Goal: Task Accomplishment & Management: Manage account settings

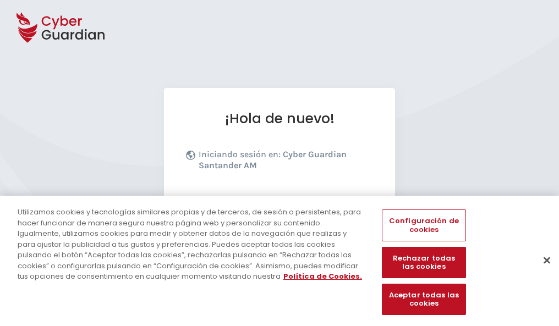
scroll to position [135, 0]
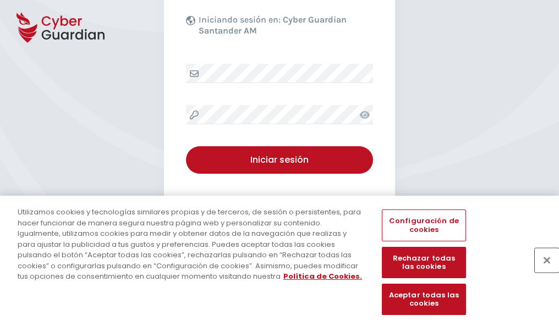
click at [542, 272] on button "Cerrar" at bounding box center [547, 260] width 24 height 24
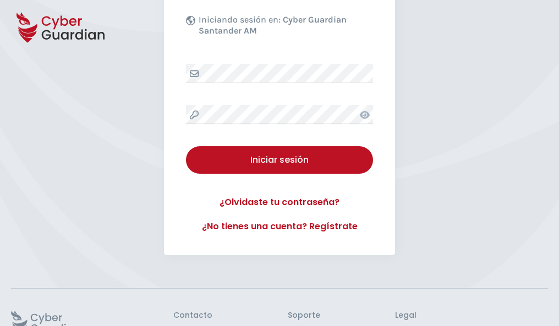
scroll to position [214, 0]
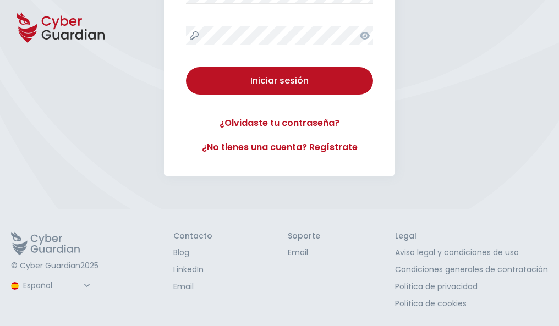
click at [186, 67] on button "Iniciar sesión" at bounding box center [279, 81] width 187 height 28
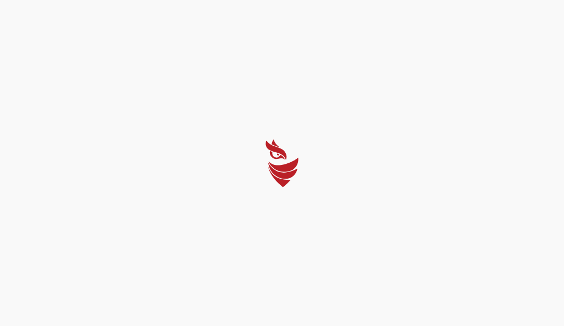
select select "Português (BR)"
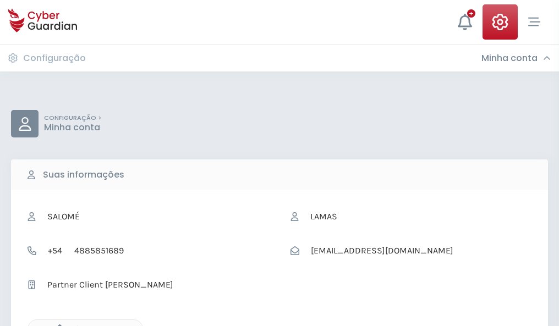
click at [57, 325] on icon "button" at bounding box center [56, 329] width 9 height 9
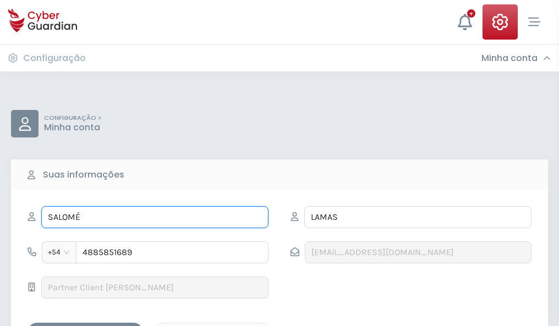
click at [155, 217] on input "SALOMÉ" at bounding box center [154, 217] width 227 height 22
type input "S"
type input "Severo"
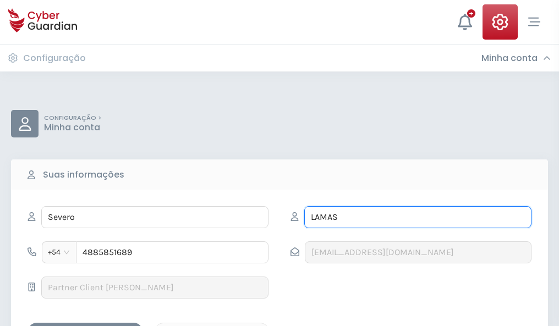
click at [418, 217] on input "LAMAS" at bounding box center [417, 217] width 227 height 22
type input "L"
type input "Anaya"
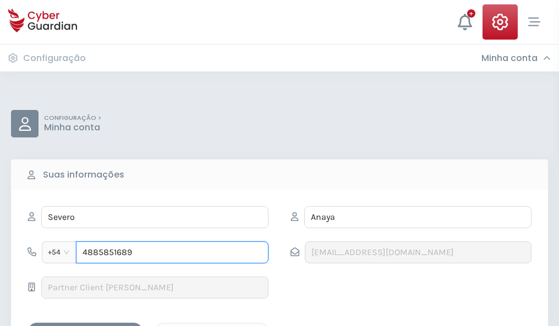
click at [172, 253] on input "4885851689" at bounding box center [172, 253] width 193 height 22
type input "4"
type input "4823239062"
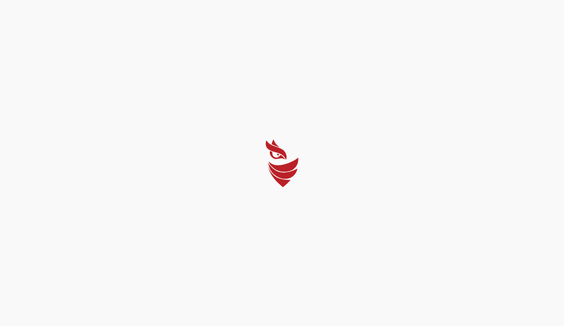
select select "Português (BR)"
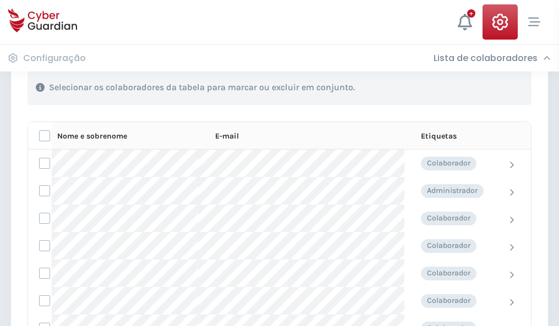
scroll to position [471, 0]
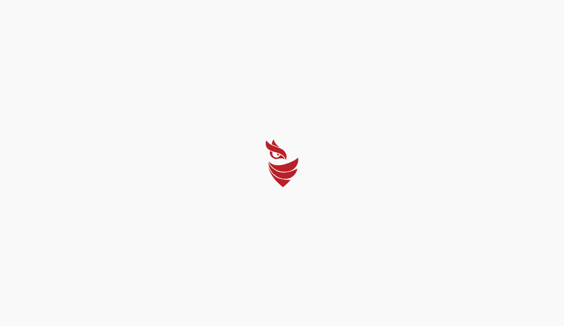
select select "Português (BR)"
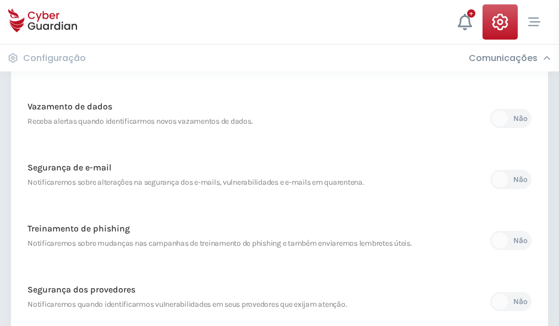
scroll to position [580, 0]
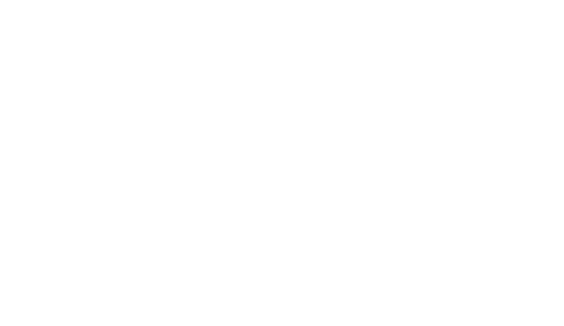
select select "Português (BR)"
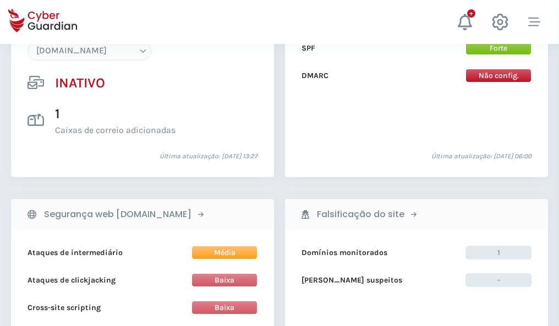
scroll to position [1036, 0]
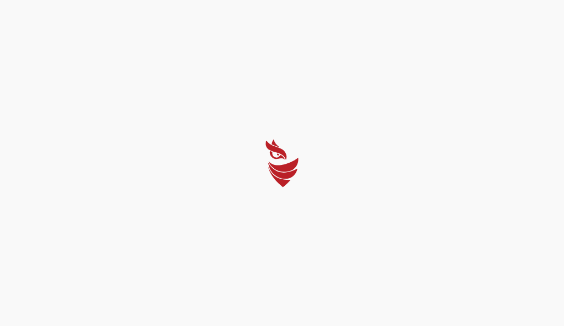
select select "Português (BR)"
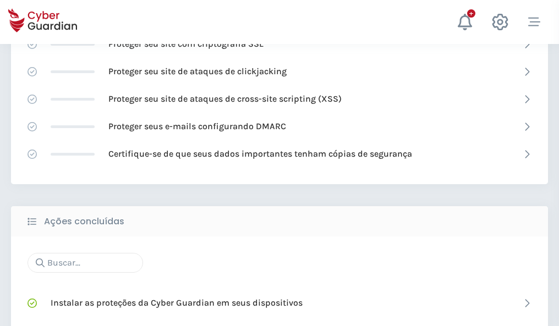
scroll to position [733, 0]
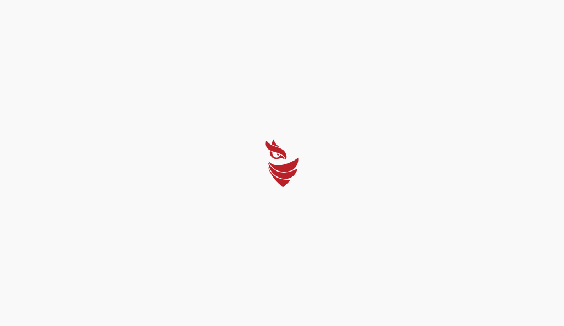
select select "Português (BR)"
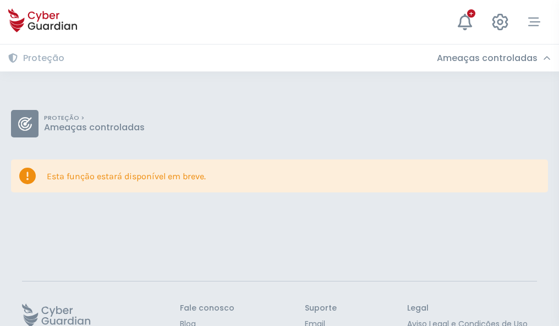
scroll to position [72, 0]
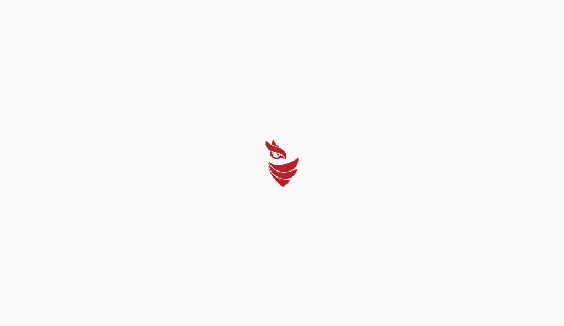
select select "Português (BR)"
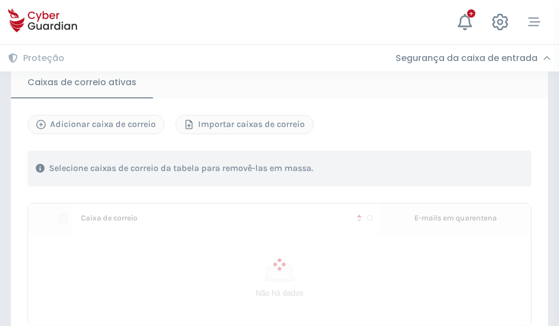
scroll to position [933, 0]
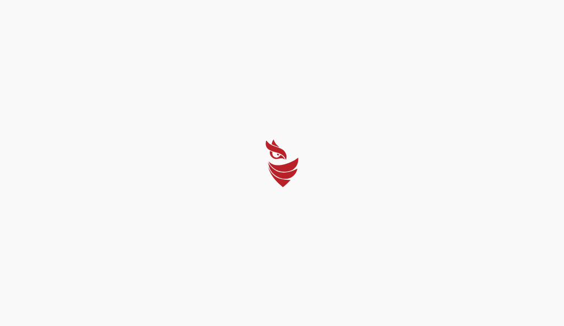
select select "Português (BR)"
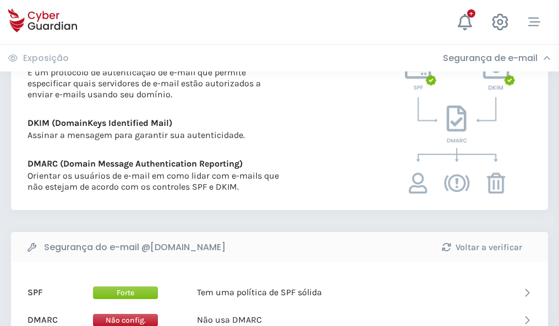
scroll to position [594, 0]
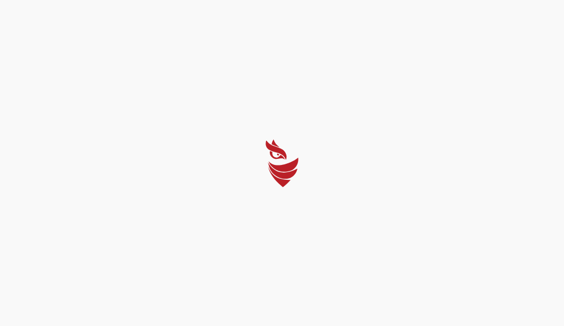
select select "Português (BR)"
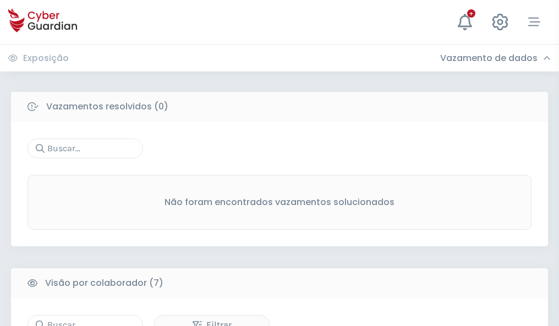
scroll to position [910, 0]
